Goal: Book appointment/travel/reservation

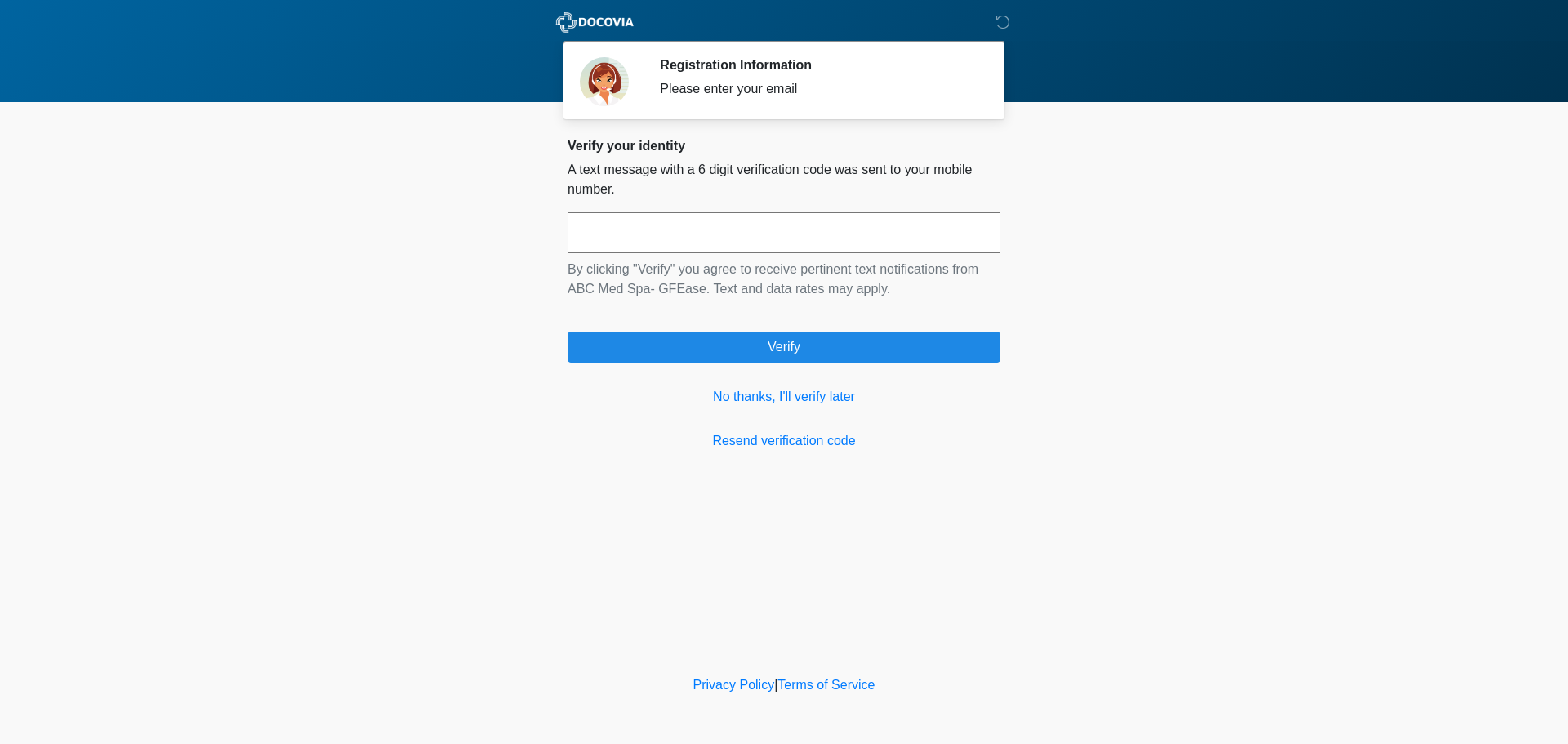
click at [712, 223] on input "text" at bounding box center [784, 233] width 433 height 41
type input "******"
click at [787, 396] on link "No thanks, I'll verify later" at bounding box center [784, 397] width 433 height 20
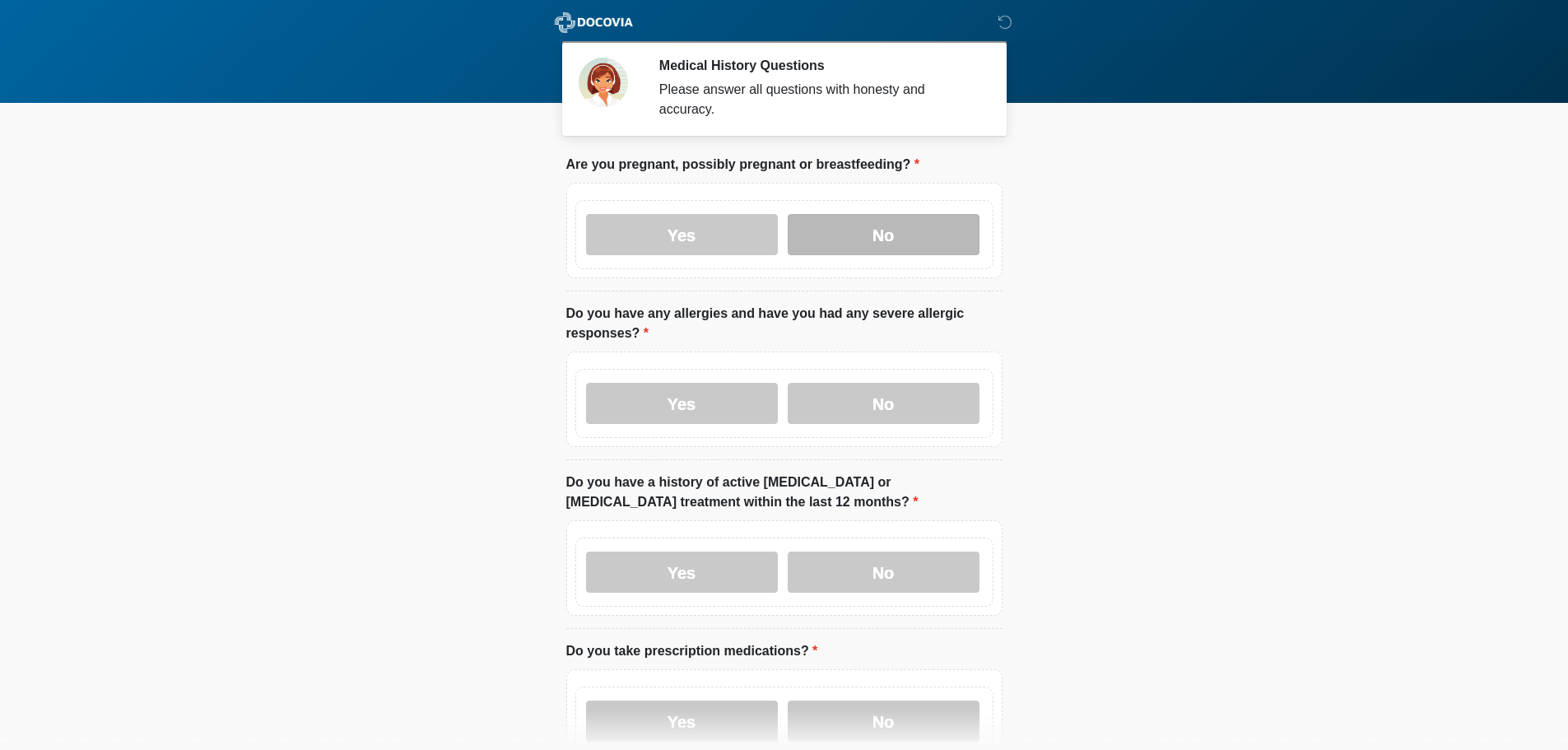
click at [872, 214] on label "No" at bounding box center [883, 235] width 192 height 41
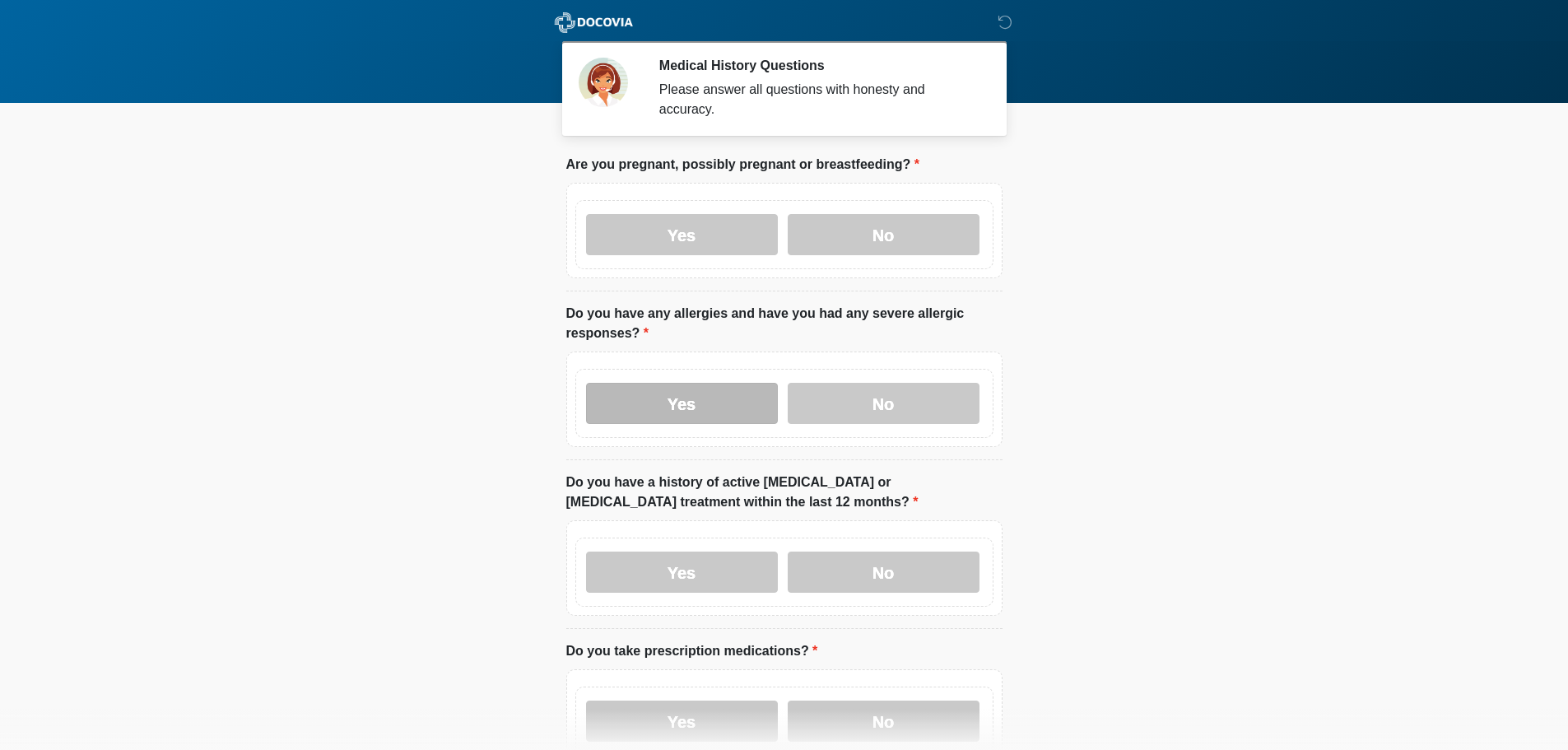
click at [682, 394] on label "Yes" at bounding box center [682, 403] width 192 height 41
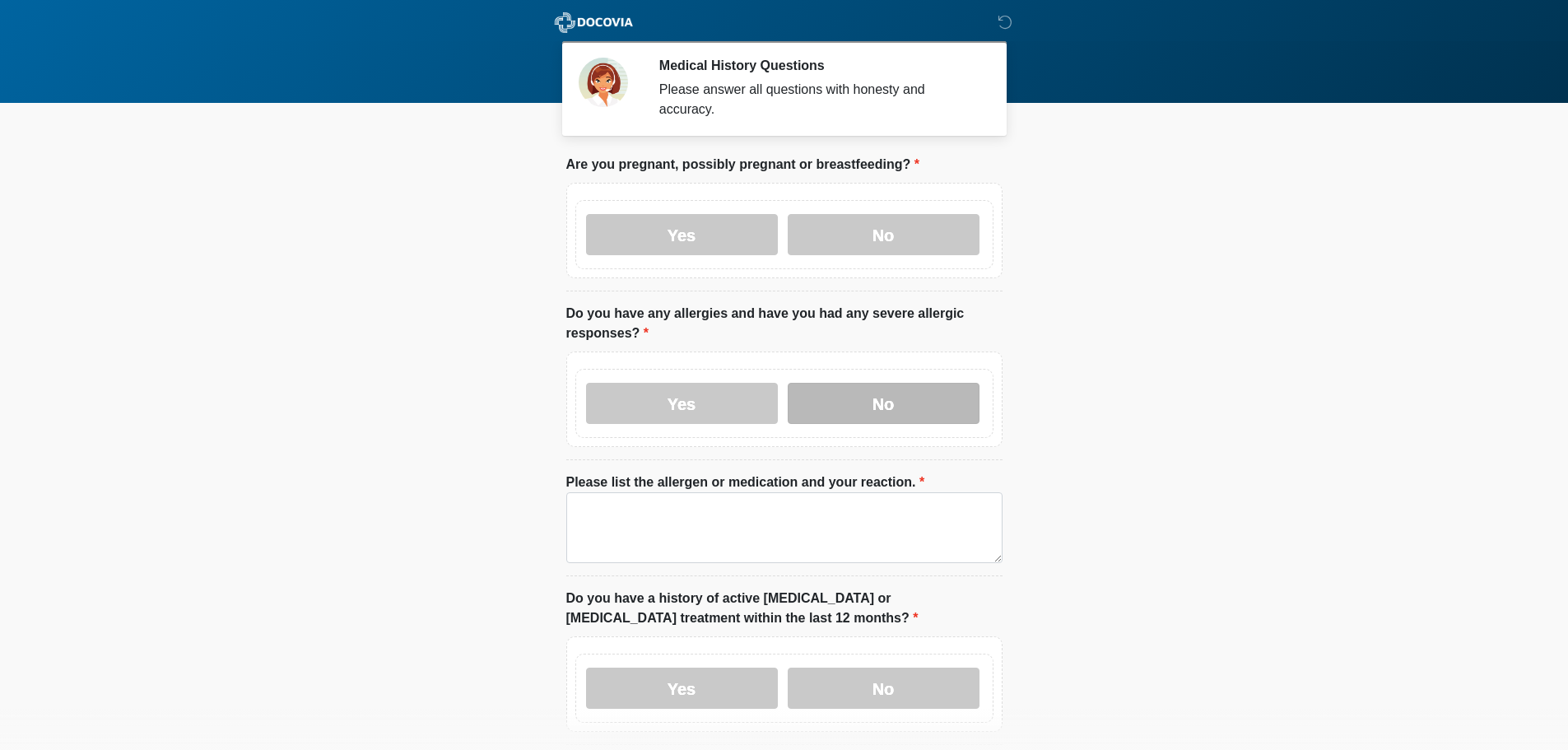
click at [912, 385] on label "No" at bounding box center [883, 403] width 192 height 41
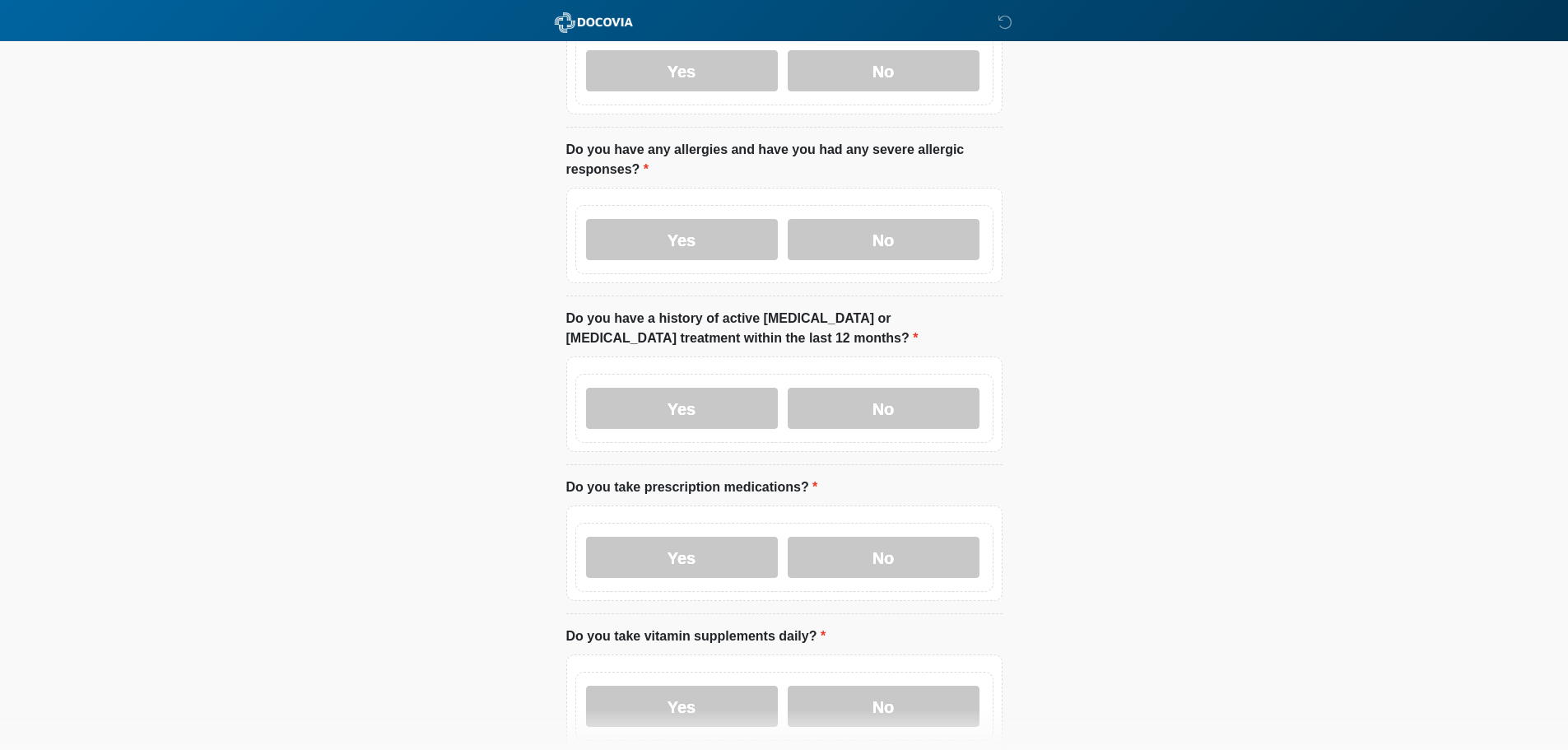
scroll to position [164, 0]
click at [907, 387] on label "No" at bounding box center [883, 408] width 192 height 41
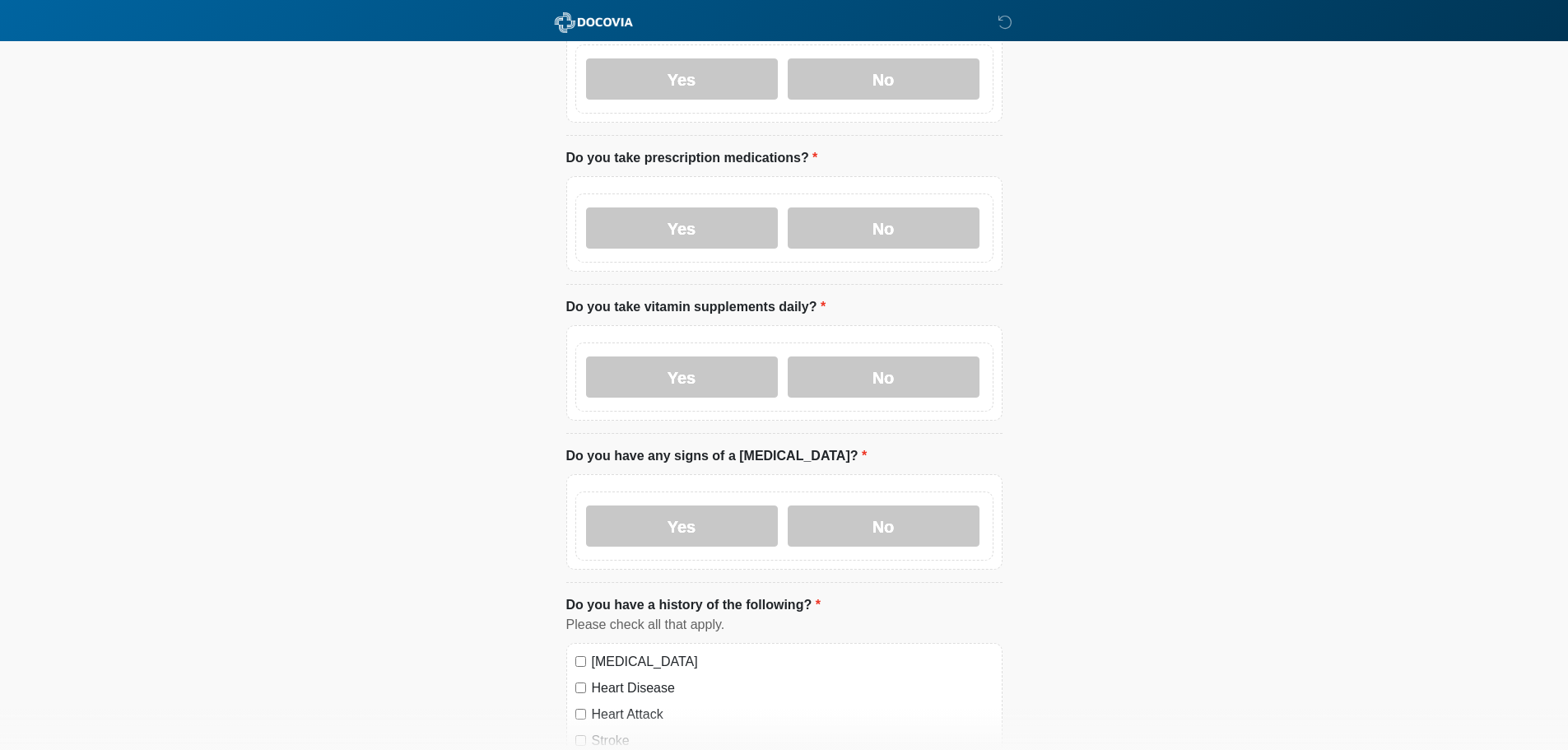
scroll to position [494, 0]
click at [734, 208] on label "Yes" at bounding box center [682, 227] width 192 height 41
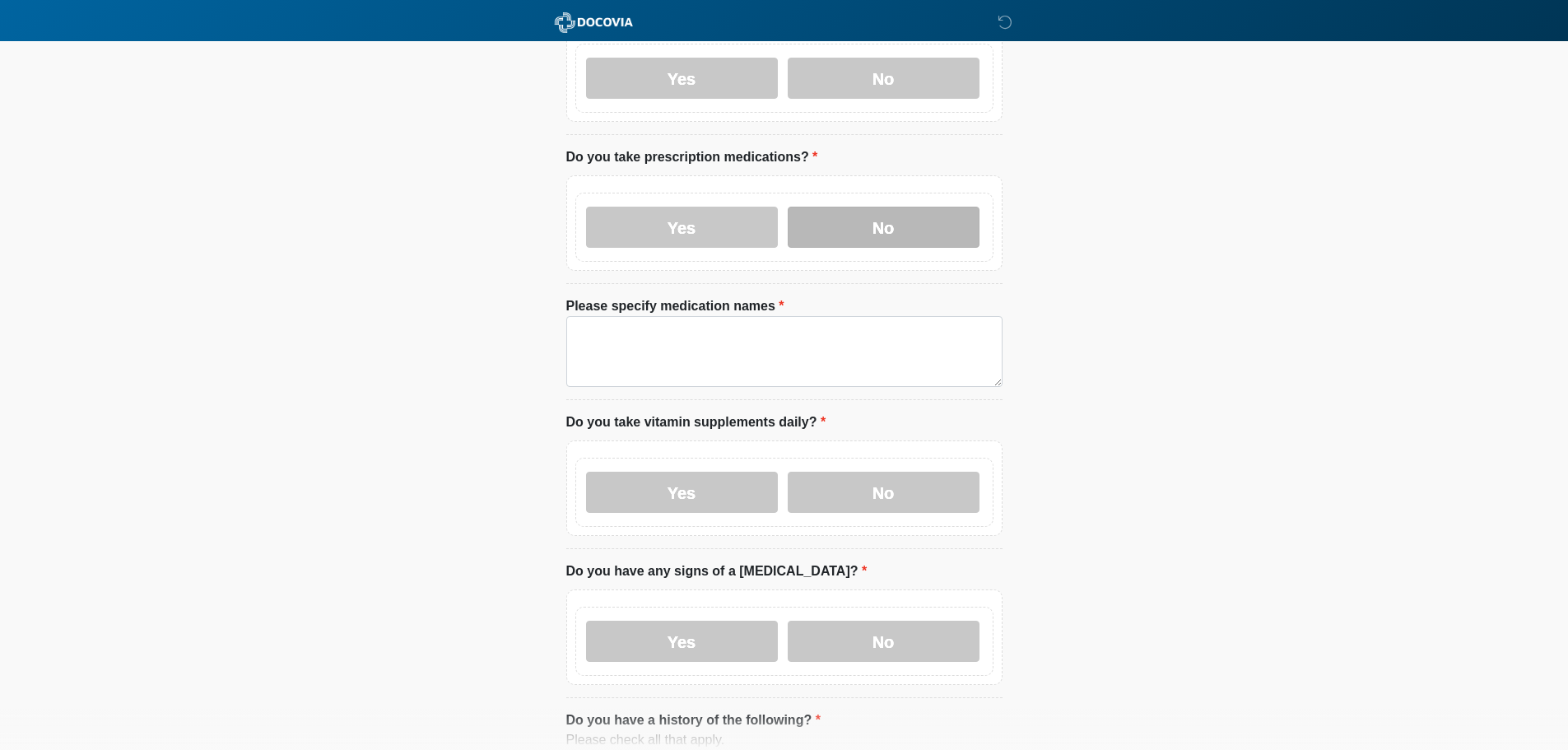
click at [859, 206] on label "No" at bounding box center [883, 227] width 192 height 41
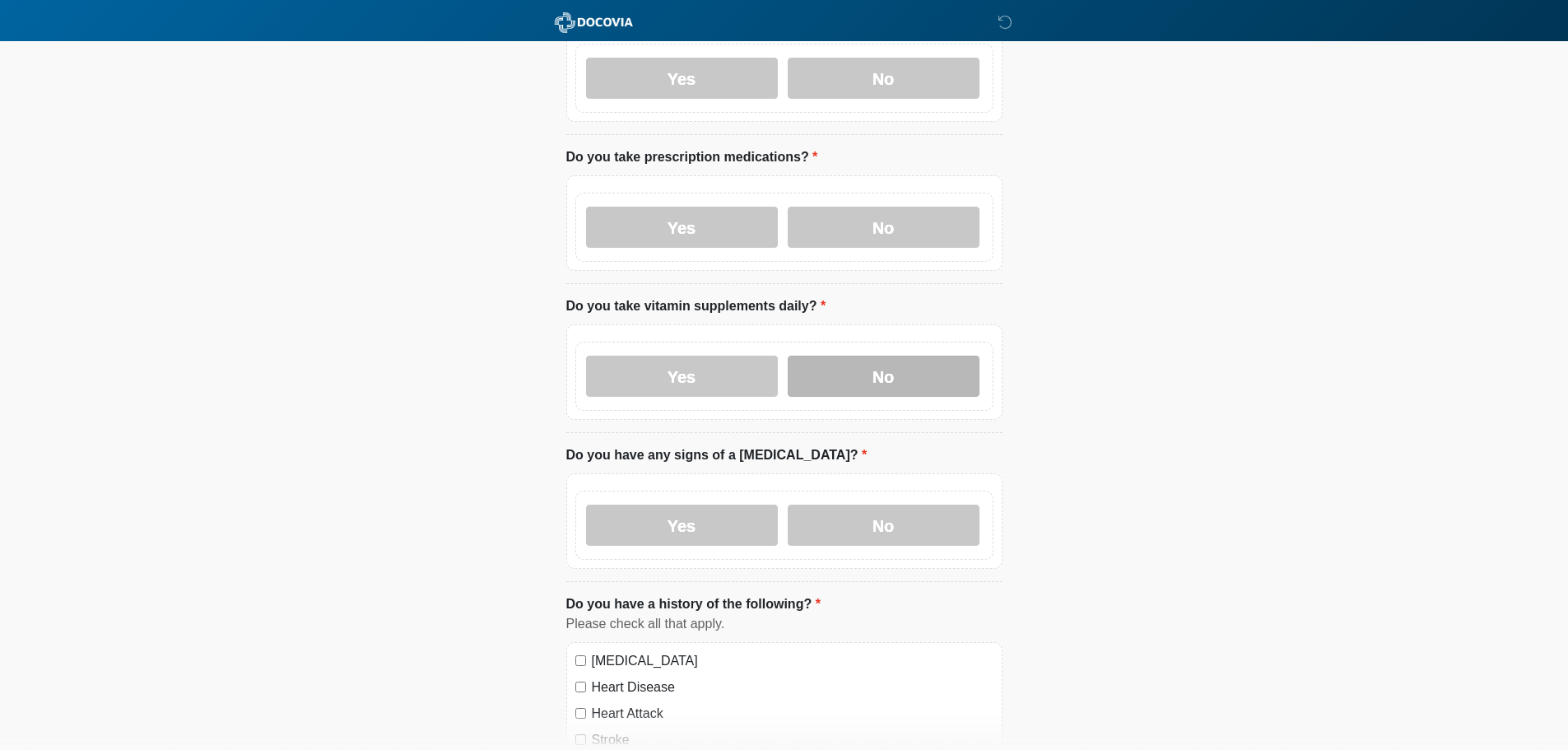
click at [869, 371] on label "No" at bounding box center [883, 376] width 192 height 41
click at [876, 513] on label "No" at bounding box center [883, 525] width 192 height 41
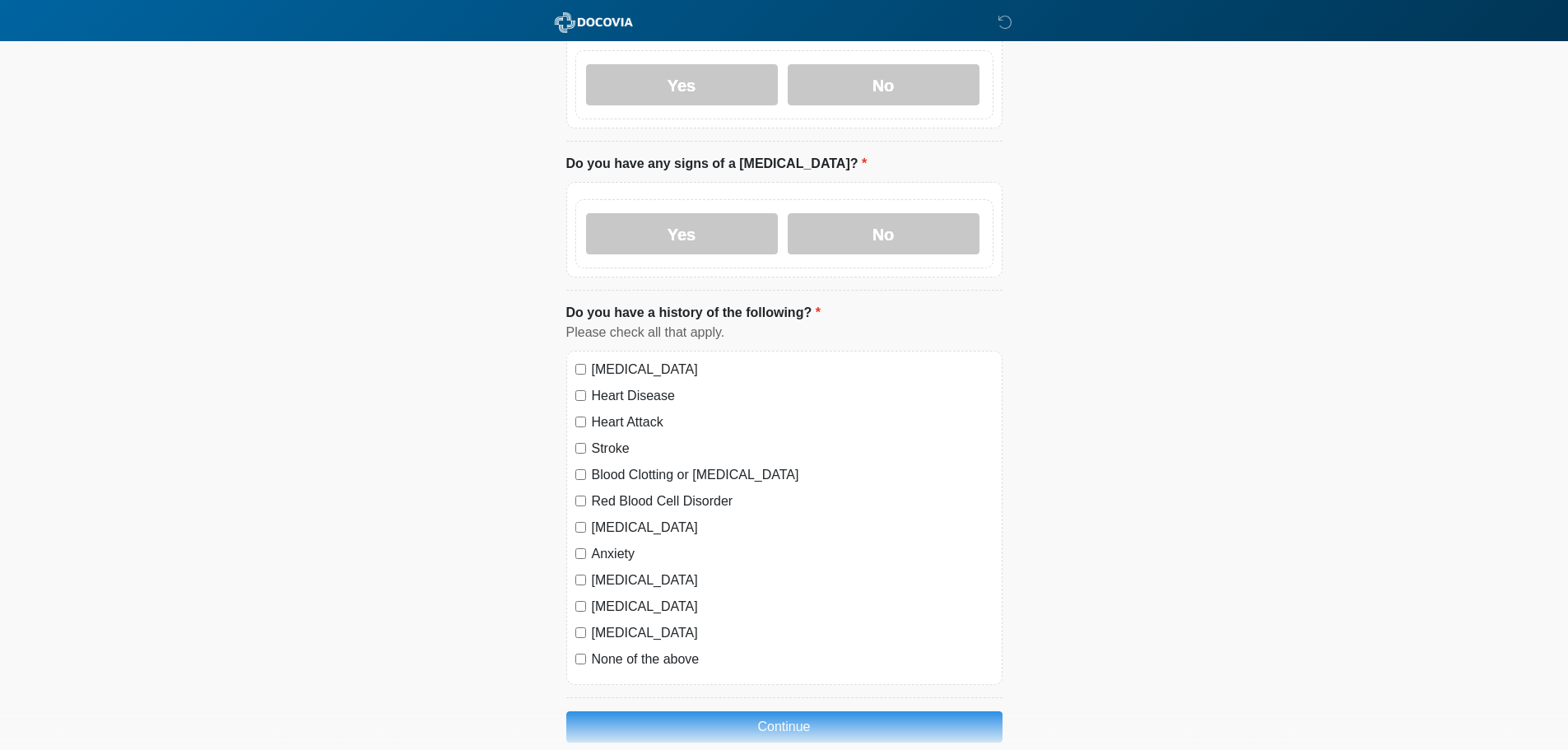
scroll to position [851, 0]
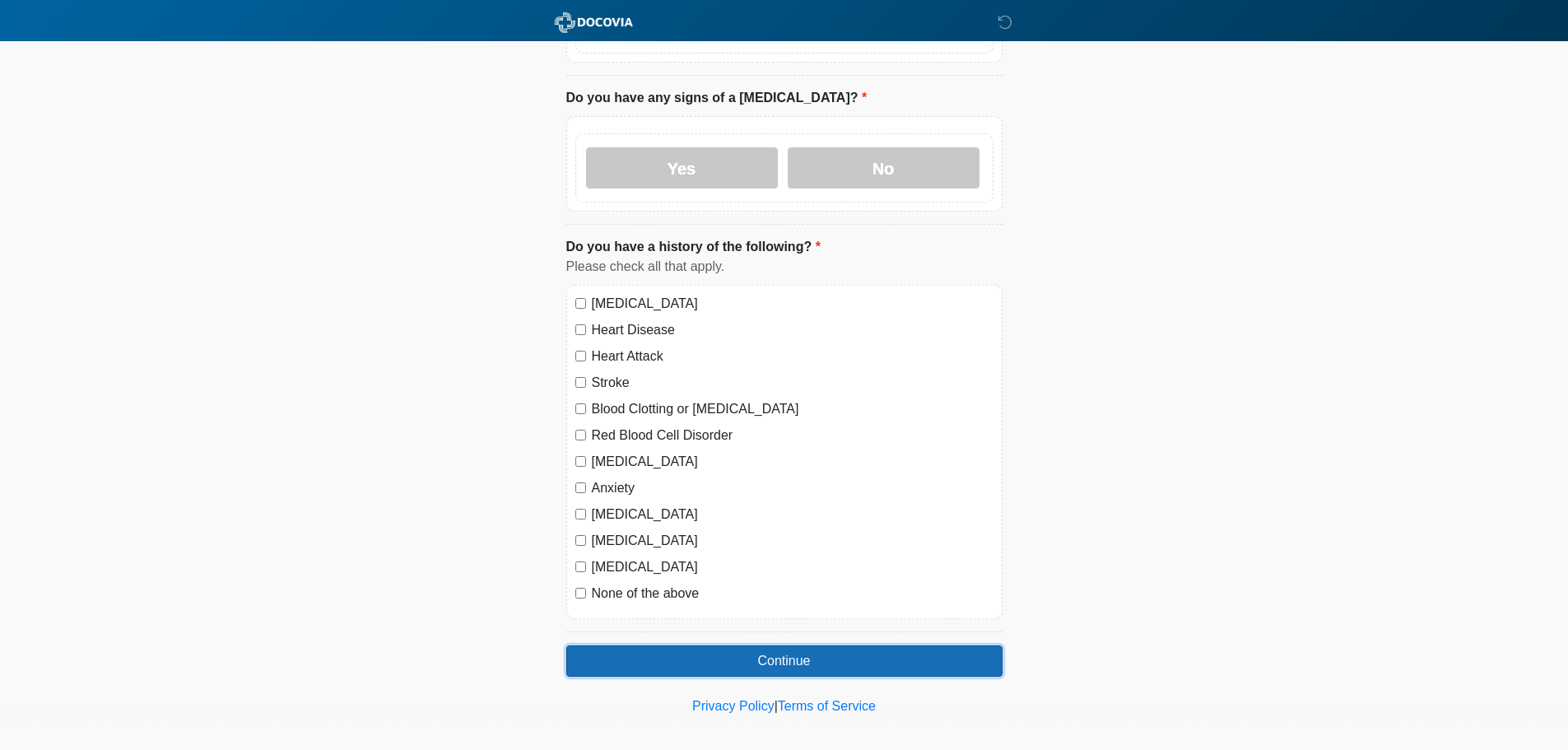
click at [864, 646] on button "Continue" at bounding box center [785, 661] width 437 height 32
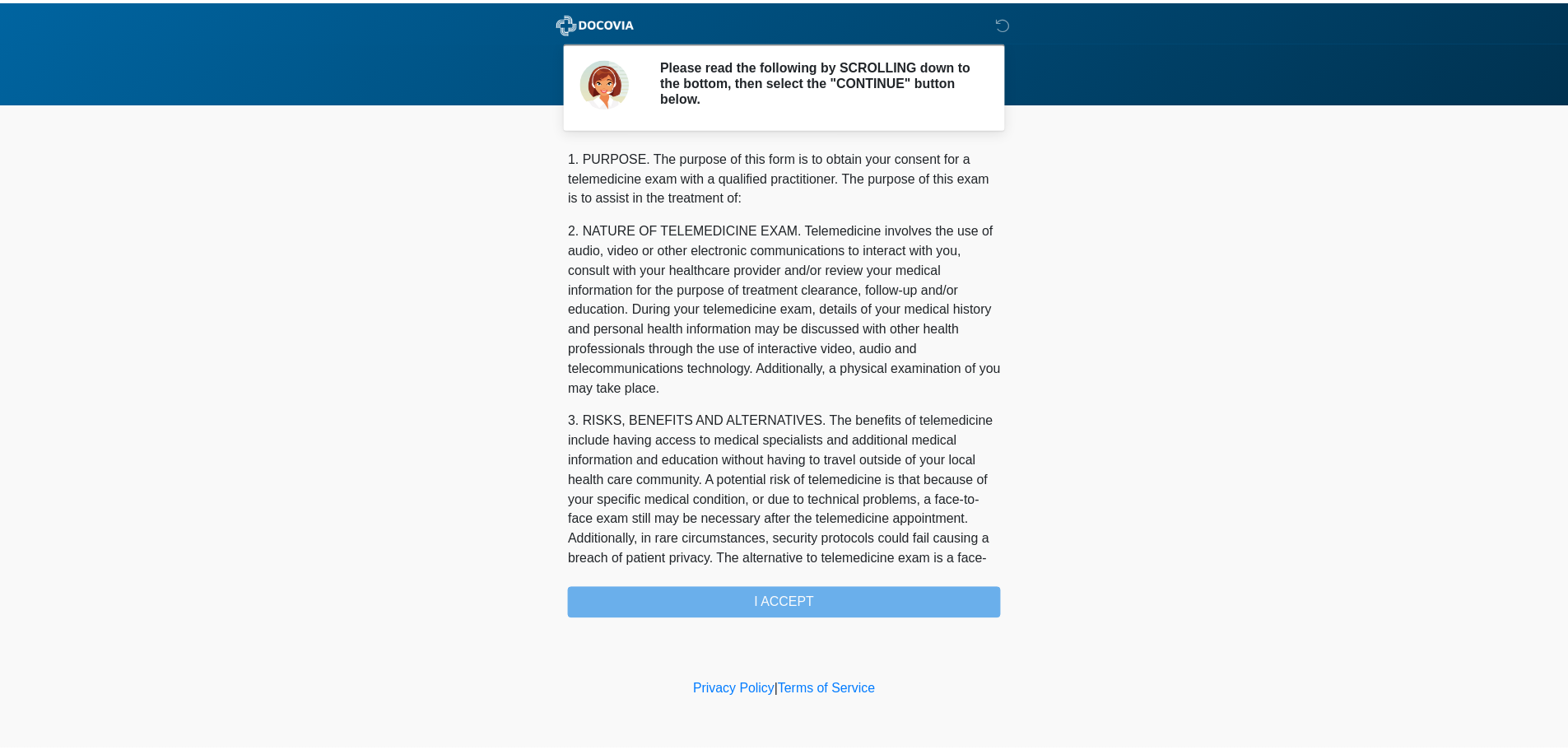
scroll to position [554, 0]
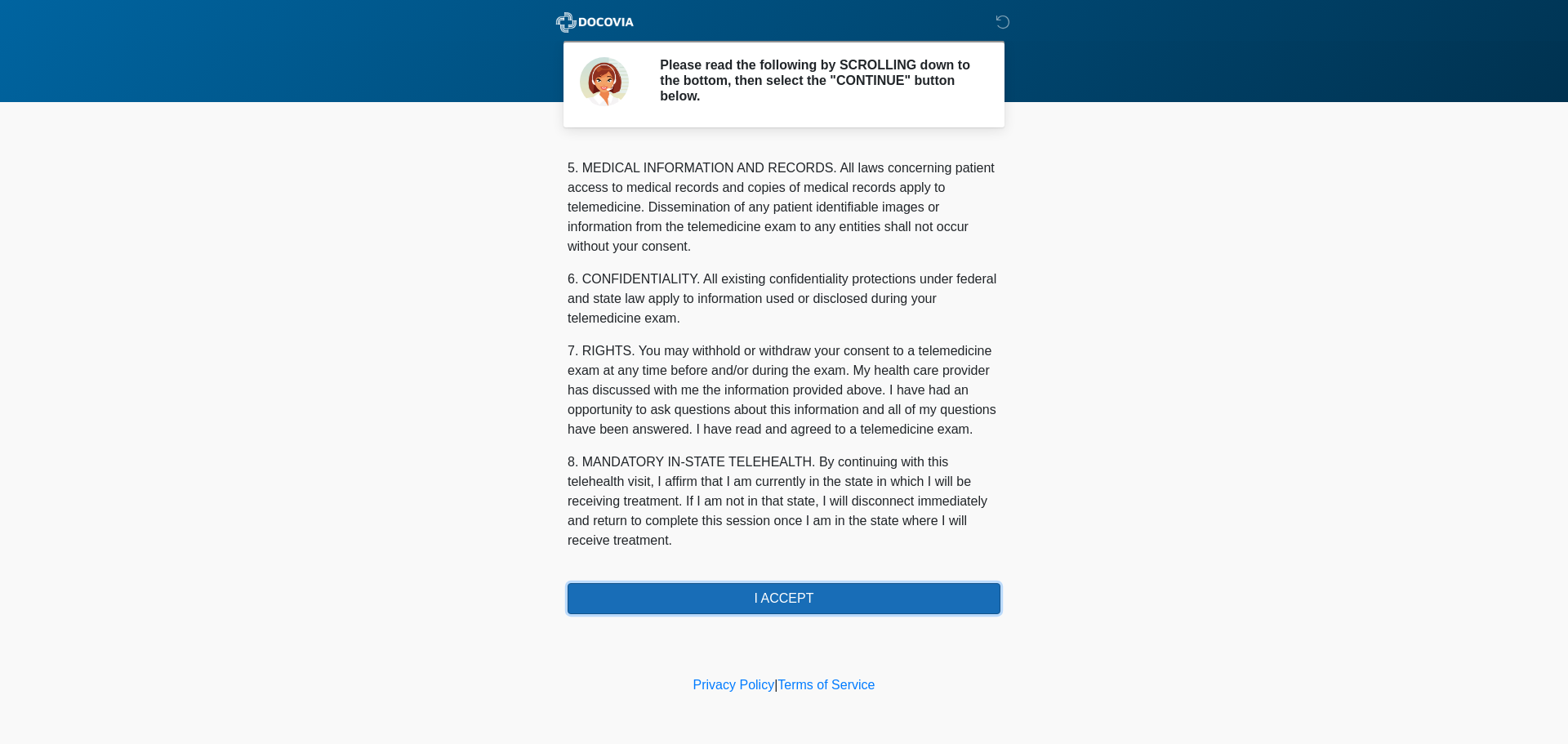
click at [769, 594] on button "I ACCEPT" at bounding box center [784, 599] width 433 height 31
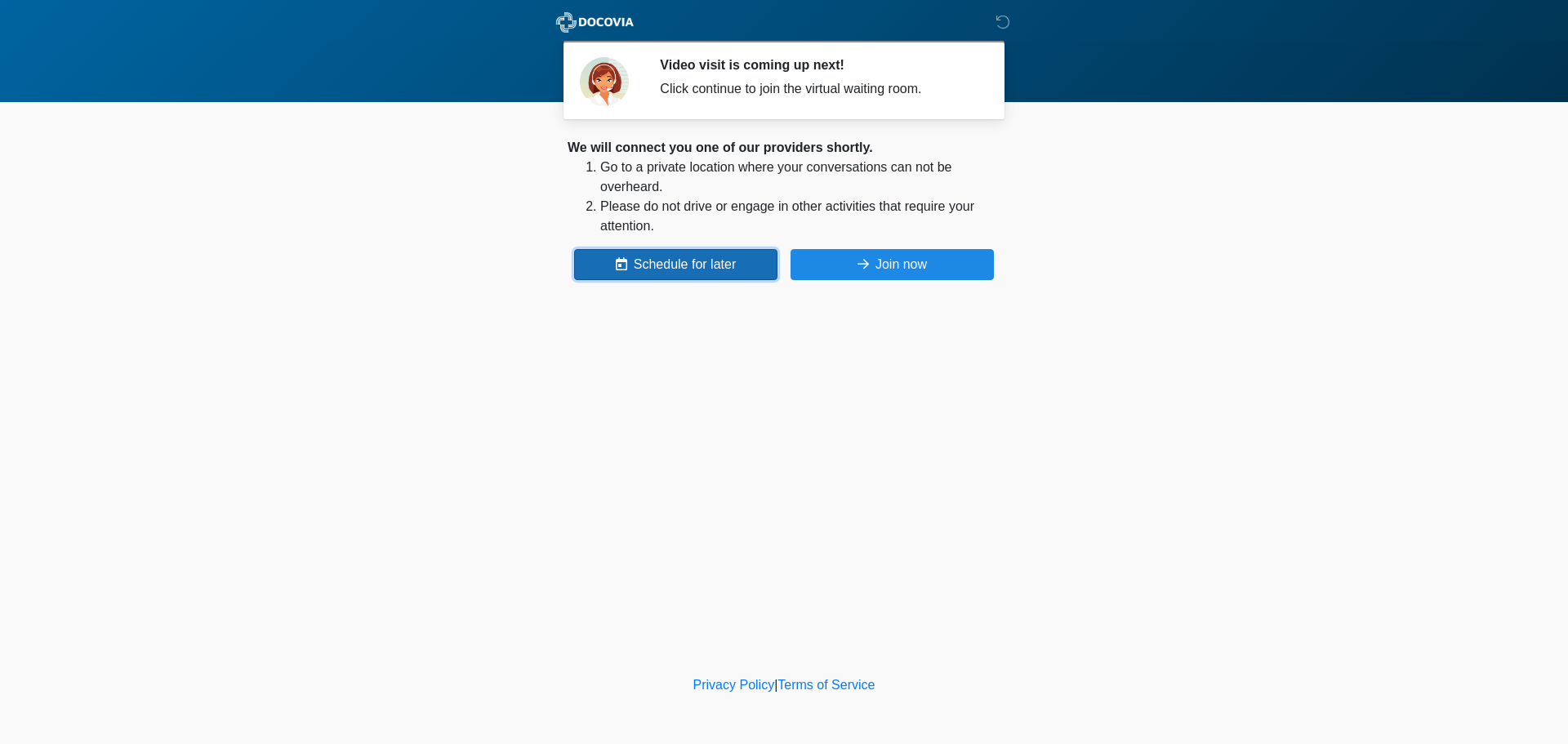
click at [650, 267] on button "Schedule for later" at bounding box center [675, 264] width 203 height 31
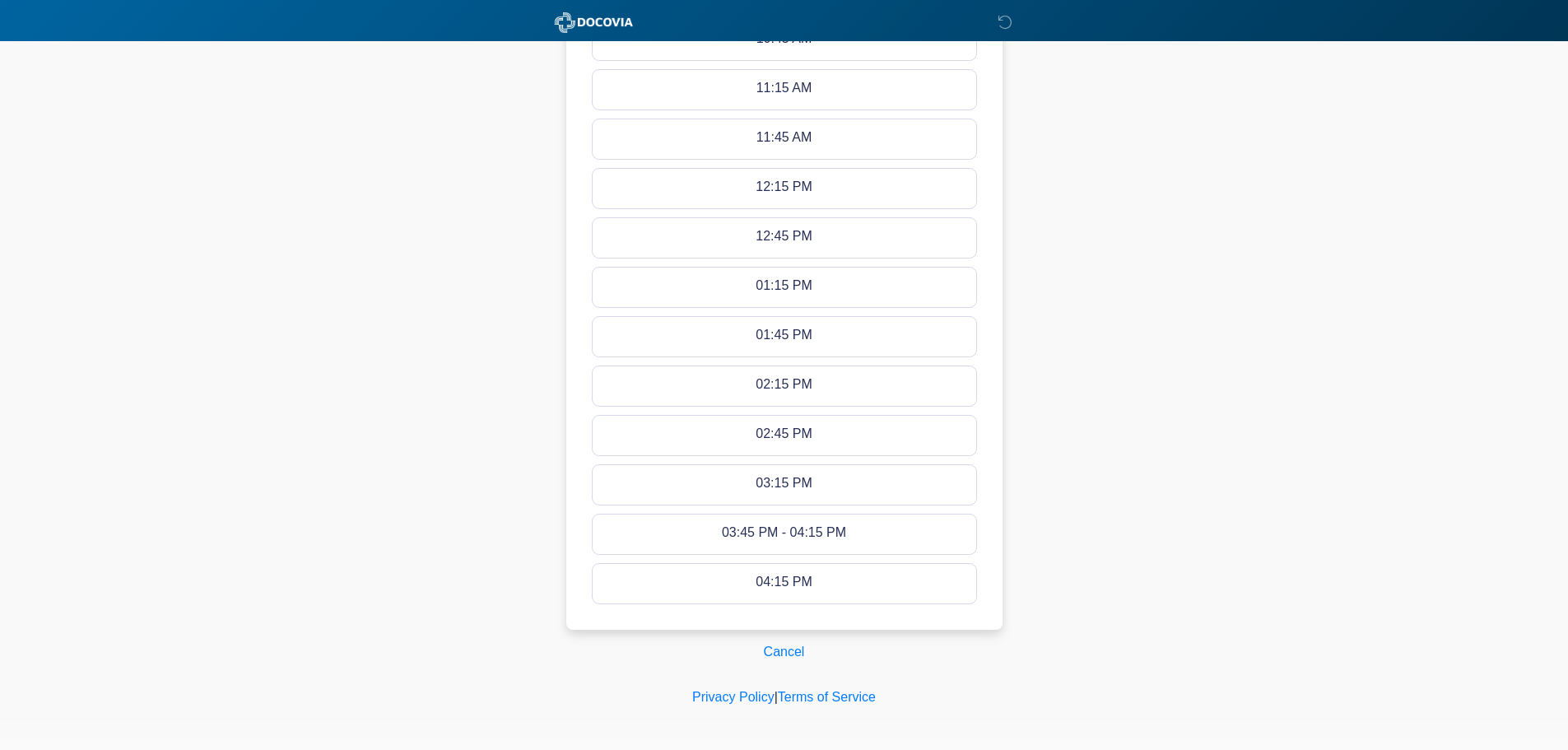
scroll to position [841, 0]
click at [779, 649] on button "Cancel" at bounding box center [784, 647] width 62 height 32
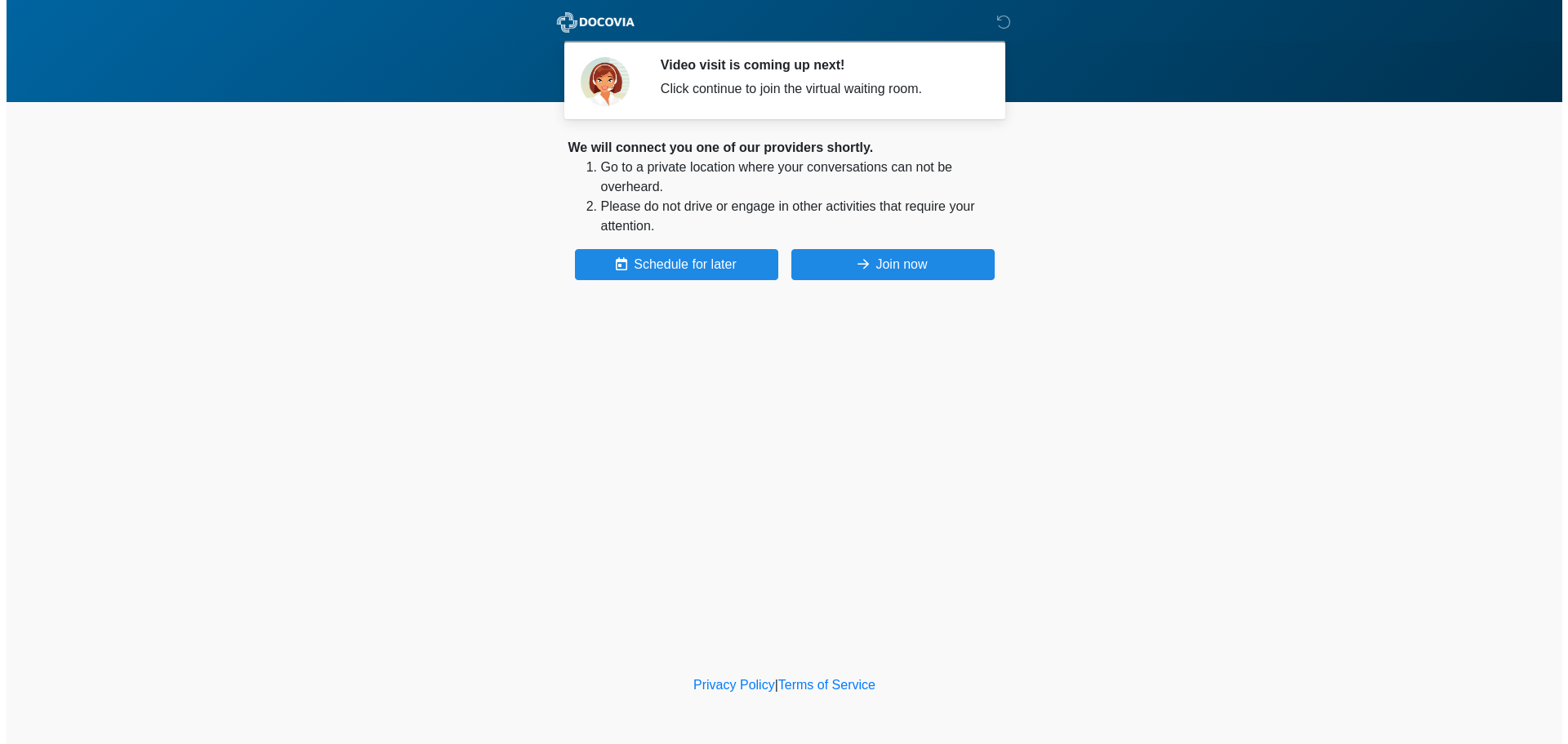
scroll to position [0, 0]
